Goal: Check status: Check status

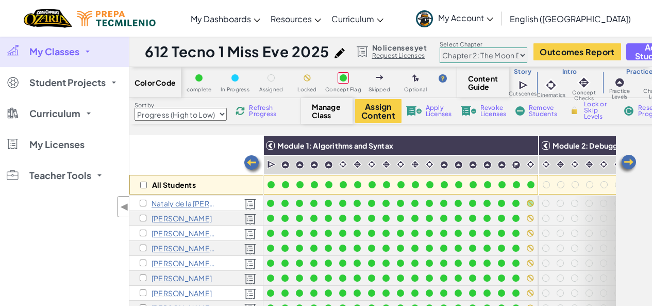
select select "5d8a57abe8919b28d5113af1"
select select "Progress (High to Low)"
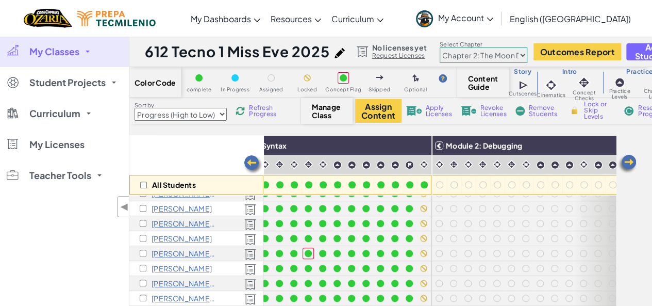
click at [91, 50] on link "My Classes" at bounding box center [64, 51] width 129 height 31
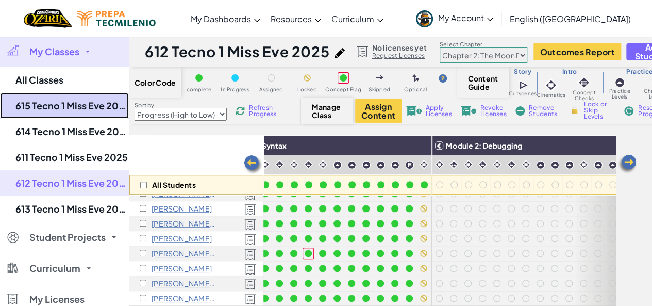
click at [71, 101] on link "615 Tecno 1 Miss Eve 2025" at bounding box center [64, 106] width 129 height 26
select select "5d41d731a8d1836b5aa3cba1"
select select "Progress (High to Low)"
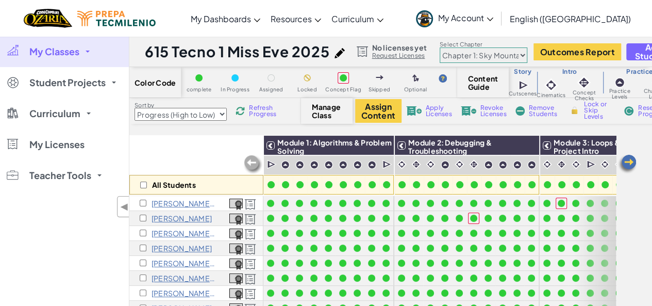
click at [507, 54] on select "Chapter 1: Sky Mountain Chapter 2: The Moon Dancers Chapter 3: The Phoenix Land…" at bounding box center [484, 54] width 88 height 15
click at [440, 47] on select "Chapter 1: Sky Mountain Chapter 2: The Moon Dancers Chapter 3: The Phoenix Land…" at bounding box center [484, 54] width 88 height 15
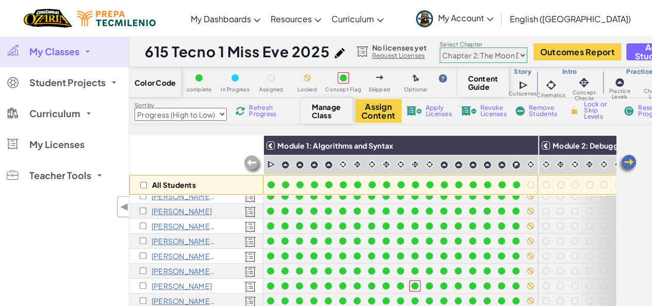
click at [90, 51] on link "My Classes" at bounding box center [64, 51] width 129 height 31
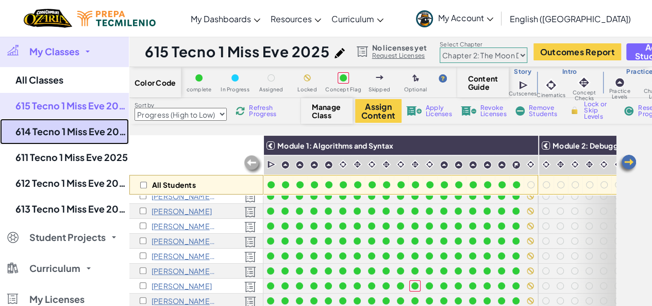
click at [70, 138] on link "614 Tecno 1 Miss Eve 2025" at bounding box center [64, 132] width 129 height 26
select select "5d41d731a8d1836b5aa3cba1"
select select "Progress (High to Low)"
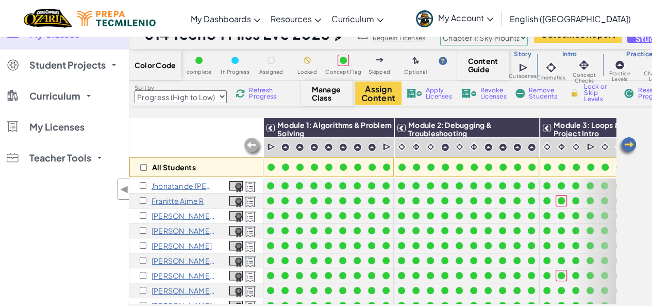
scroll to position [14, 0]
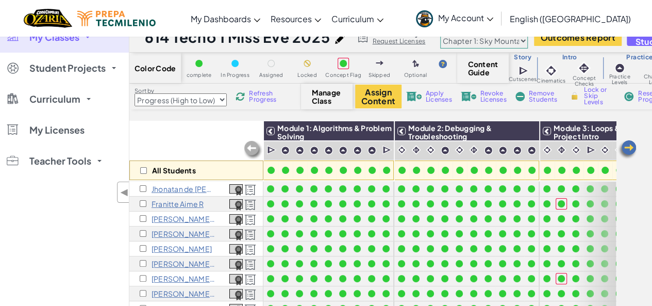
click at [497, 45] on select "Chapter 1: Sky Mountain Chapter 2: The Moon Dancers Chapter 3: The Phoenix Land…" at bounding box center [484, 40] width 88 height 15
click at [440, 33] on select "Chapter 1: Sky Mountain Chapter 2: The Moon Dancers Chapter 3: The Phoenix Land…" at bounding box center [484, 40] width 88 height 15
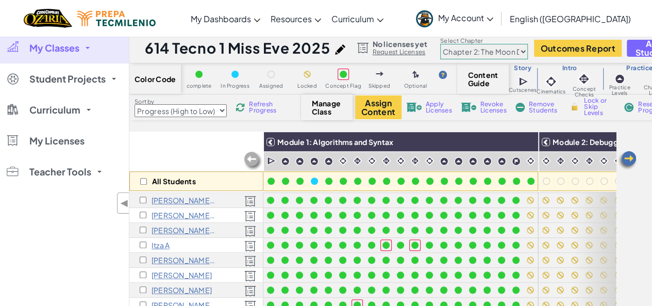
scroll to position [0, 0]
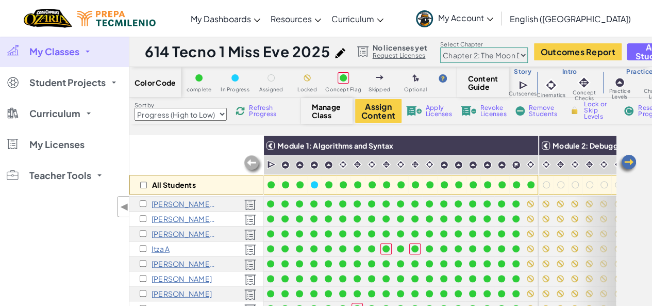
click at [85, 52] on link "My Classes" at bounding box center [64, 51] width 129 height 31
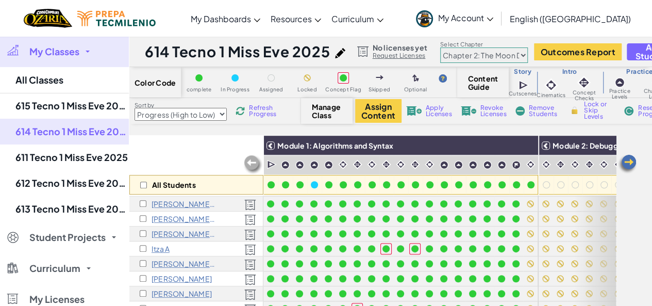
click at [467, 56] on select "Chapter 1: Sky Mountain Chapter 2: The Moon Dancers Chapter 3: The Phoenix Land…" at bounding box center [484, 54] width 88 height 15
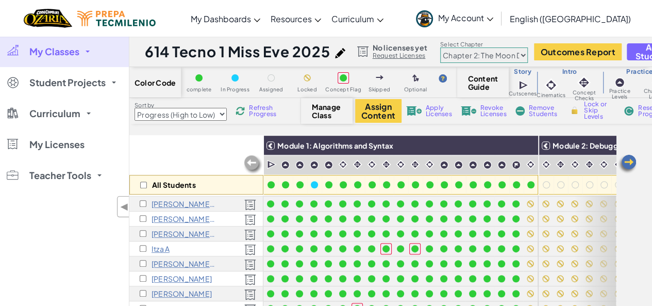
select select "5d41d731a8d1836b5aa3cba1"
click at [440, 47] on select "Chapter 1: Sky Mountain Chapter 2: The Moon Dancers Chapter 3: The Phoenix Land…" at bounding box center [484, 54] width 88 height 15
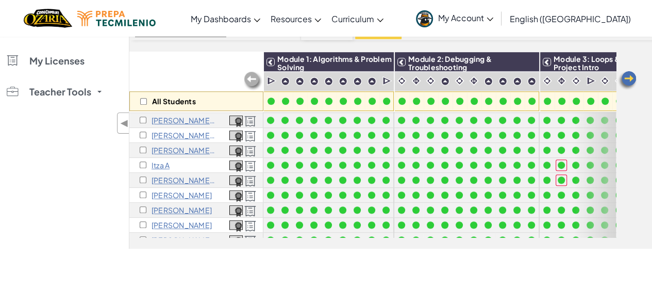
scroll to position [391, 0]
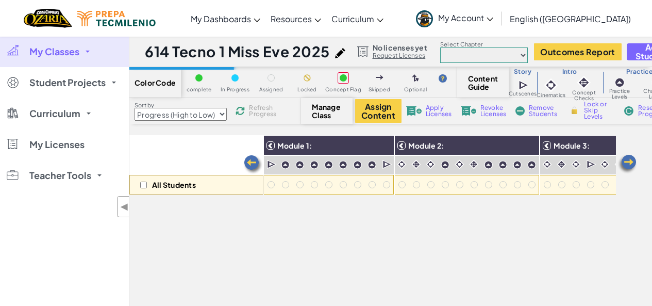
select select "Progress (High to Low)"
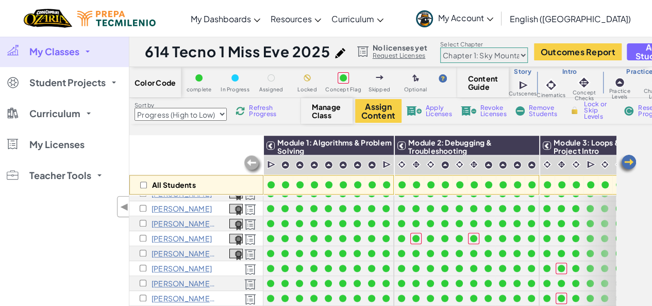
click at [495, 52] on select "Chapter 1: Sky Mountain Chapter 2: The Moon Dancers Chapter 3: The Phoenix Land…" at bounding box center [484, 54] width 88 height 15
select select "5d8a57abe8919b28d5113af1"
click at [440, 47] on select "Chapter 1: Sky Mountain Chapter 2: The Moon Dancers Chapter 3: The Phoenix Land…" at bounding box center [484, 54] width 88 height 15
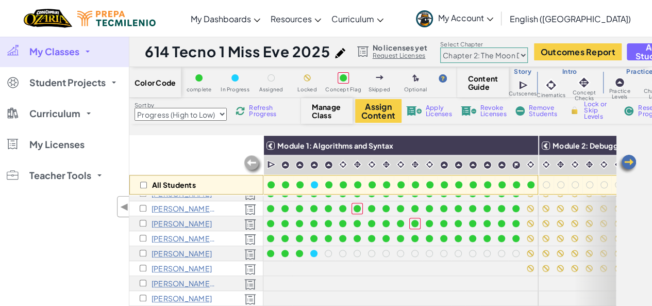
click at [90, 48] on link "My Classes" at bounding box center [64, 51] width 129 height 31
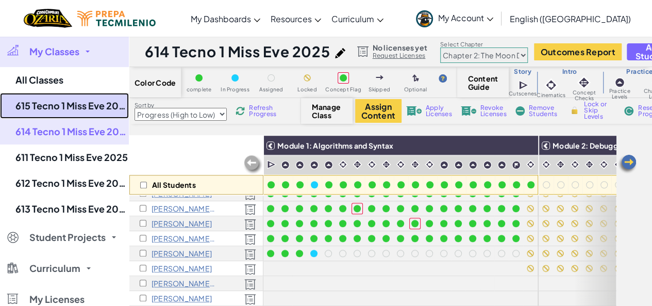
click at [73, 105] on link "615 Tecno 1 Miss Eve 2025" at bounding box center [64, 106] width 129 height 26
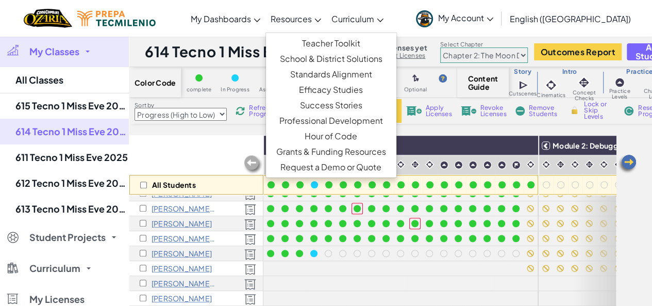
select select "5d8a57abe8919b28d5113af1"
select select "Progress (High to Low)"
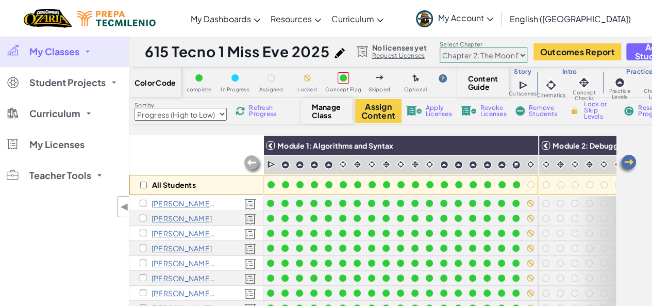
click at [86, 51] on span at bounding box center [88, 52] width 4 height 2
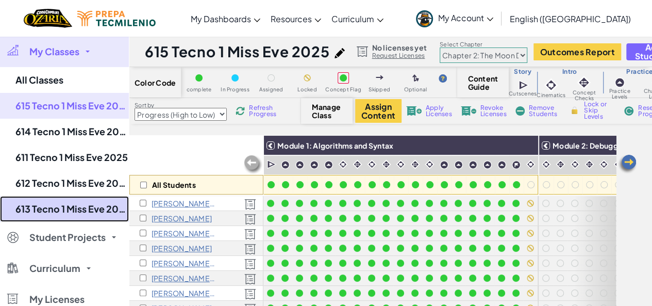
click at [52, 206] on link "613 Tecno 1 Miss Eve 2025 n" at bounding box center [64, 209] width 129 height 26
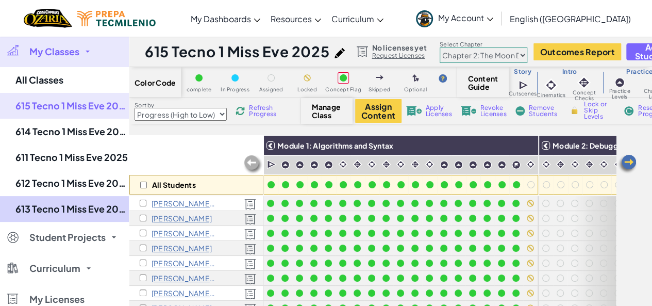
select select "5d41d731a8d1836b5aa3cba1"
select select "Progress (High to Low)"
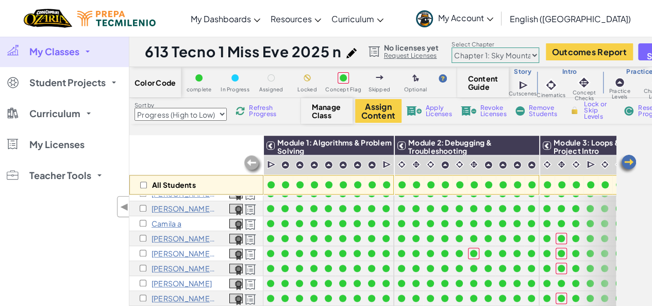
click at [479, 59] on select "Chapter 1: Sky Mountain Chapter 2: The Moon Dancers Chapter 3: The Phoenix Land…" at bounding box center [496, 54] width 88 height 15
select select "5d8a57abe8919b28d5113af1"
click at [452, 47] on select "Chapter 1: Sky Mountain Chapter 2: The Moon Dancers Chapter 3: The Phoenix Land…" at bounding box center [496, 54] width 88 height 15
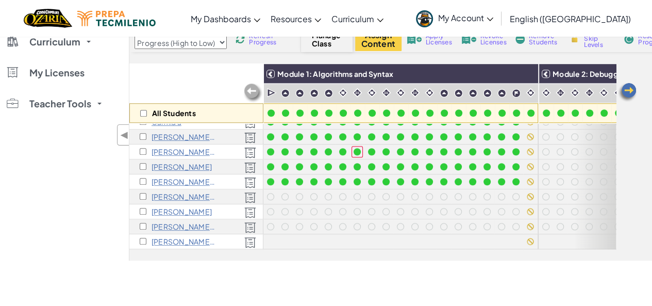
scroll to position [71, 0]
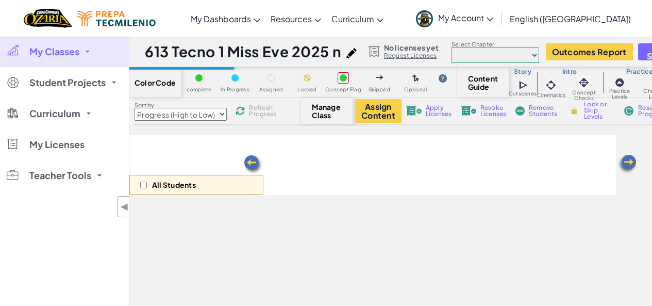
select select "Progress (High to Low)"
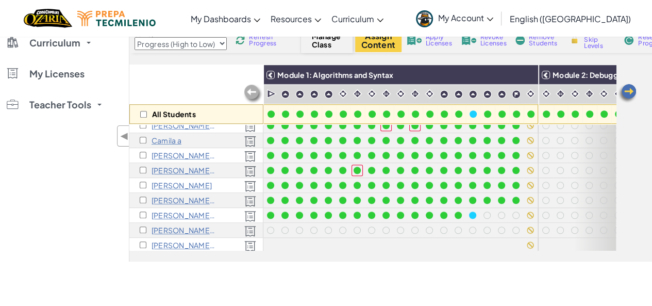
scroll to position [376, 0]
